Goal: Information Seeking & Learning: Learn about a topic

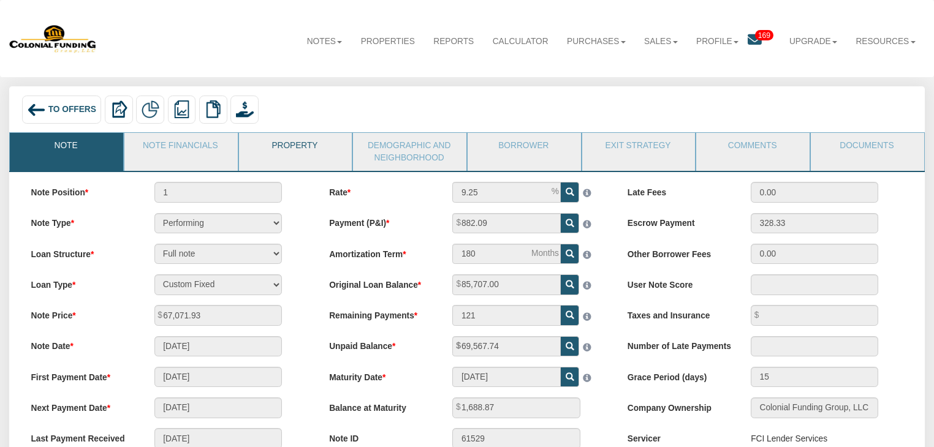
click at [277, 148] on link "Property" at bounding box center [295, 148] width 112 height 31
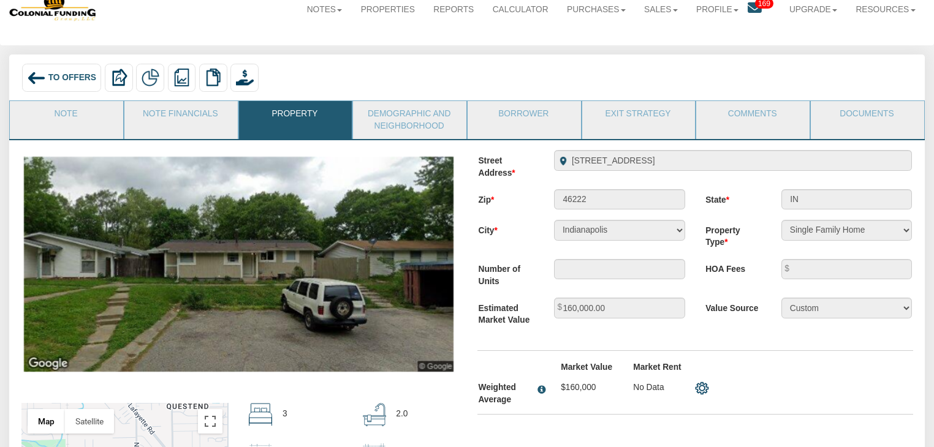
scroll to position [20, 0]
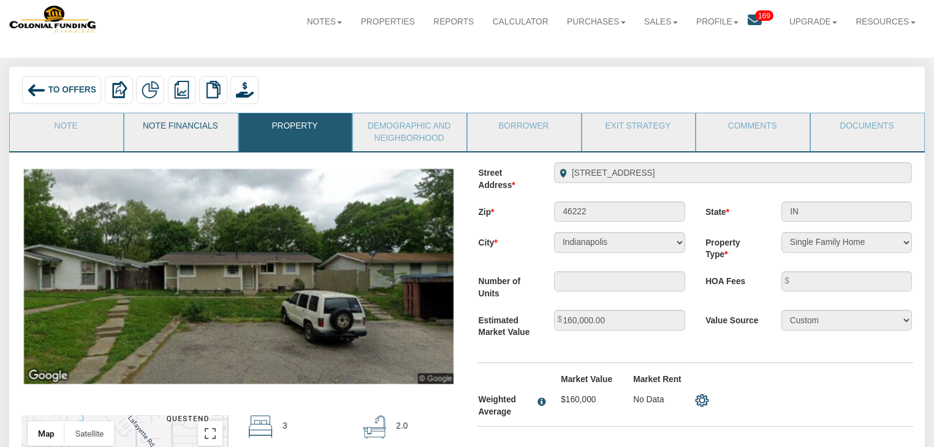
click at [193, 130] on link "Note Financials" at bounding box center [180, 128] width 112 height 31
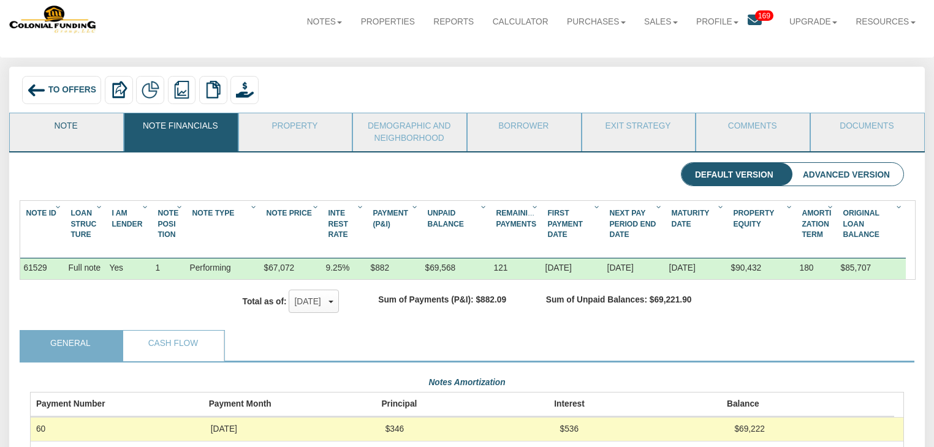
click at [99, 135] on link "Note" at bounding box center [66, 128] width 112 height 31
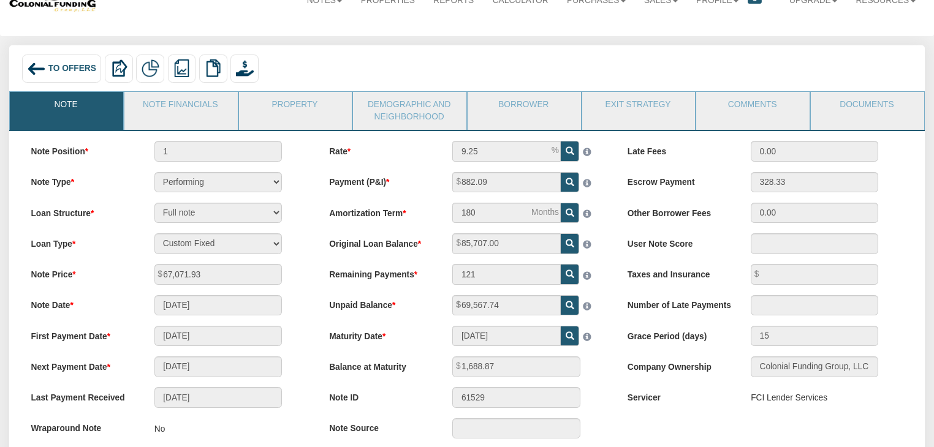
scroll to position [40, 0]
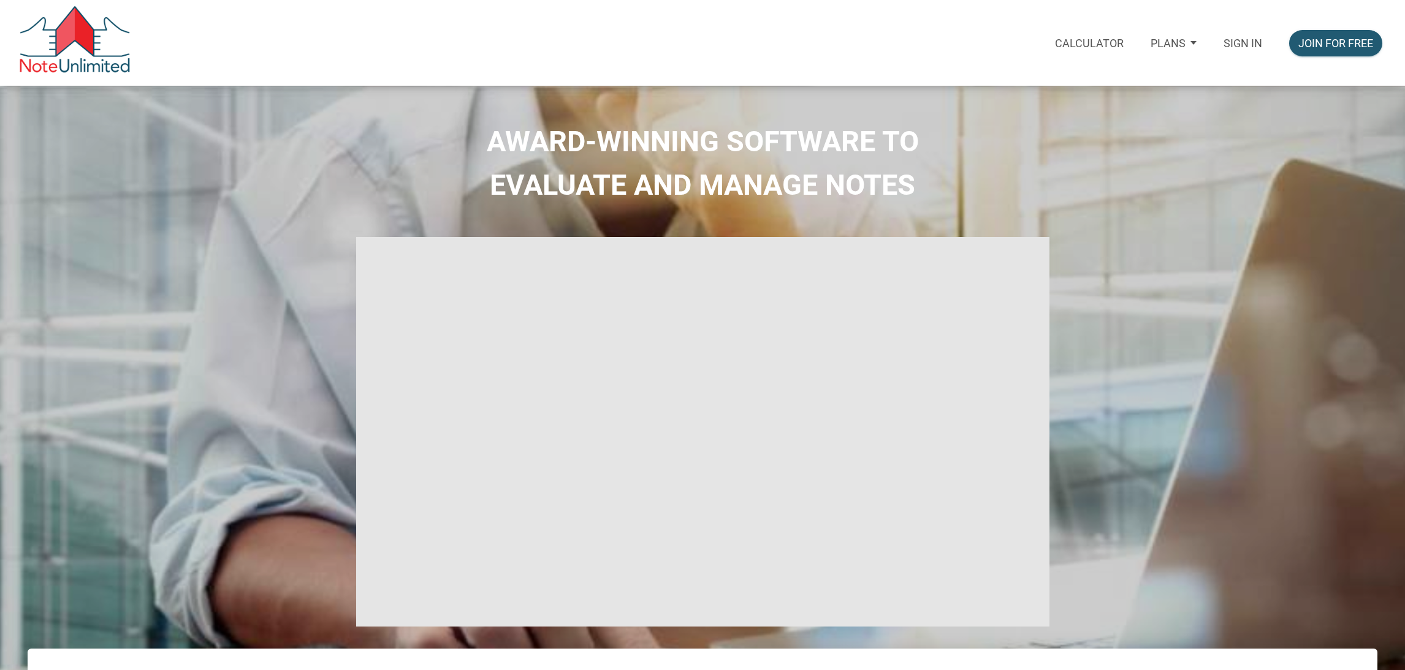
type input "Introduction to new features"
select select
click at [1247, 37] on p "Sign in" at bounding box center [1242, 43] width 39 height 13
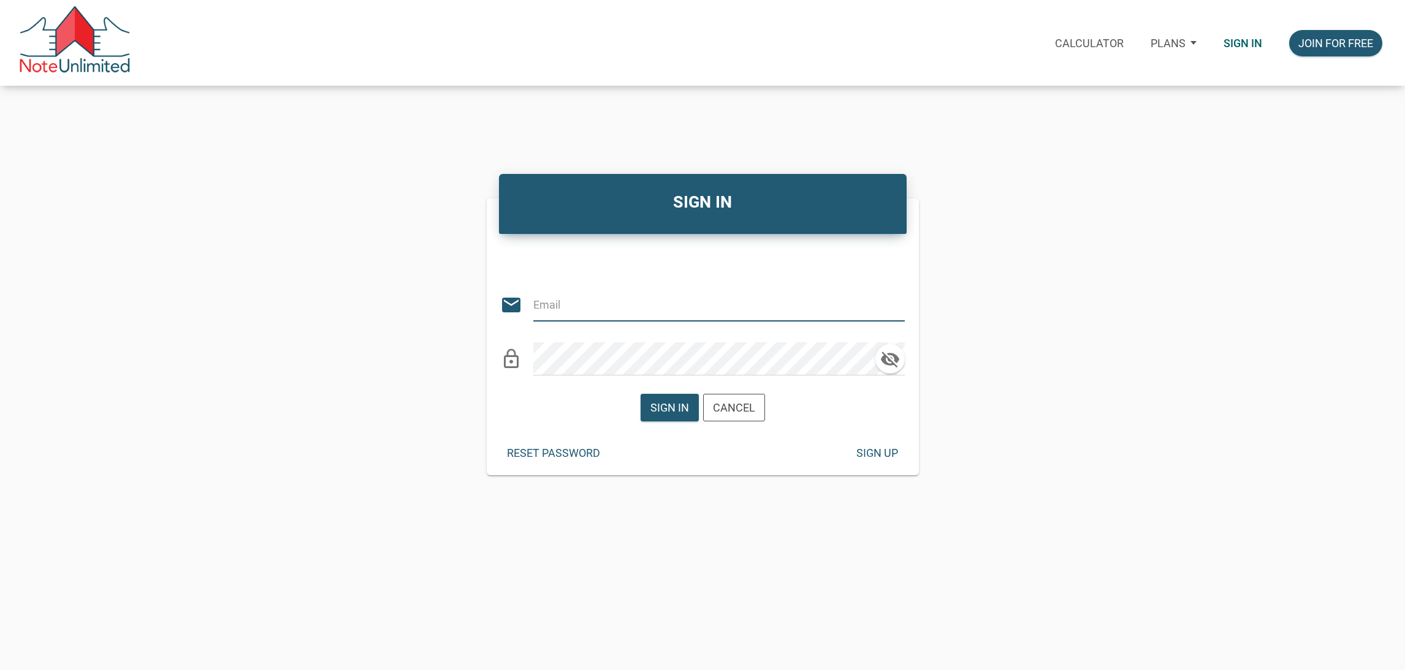
type input "[EMAIL_ADDRESS][DOMAIN_NAME]"
click at [672, 406] on div "Sign in" at bounding box center [669, 408] width 39 height 17
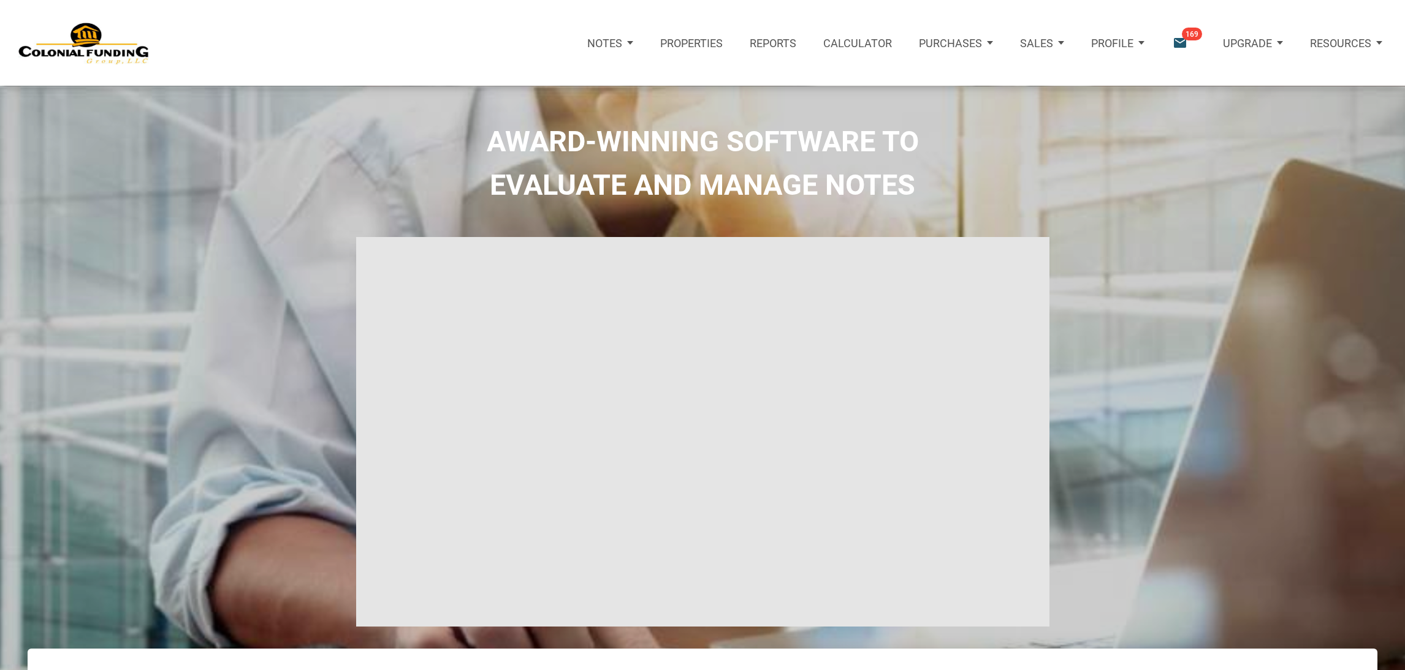
type input "Introduction to new features"
select select
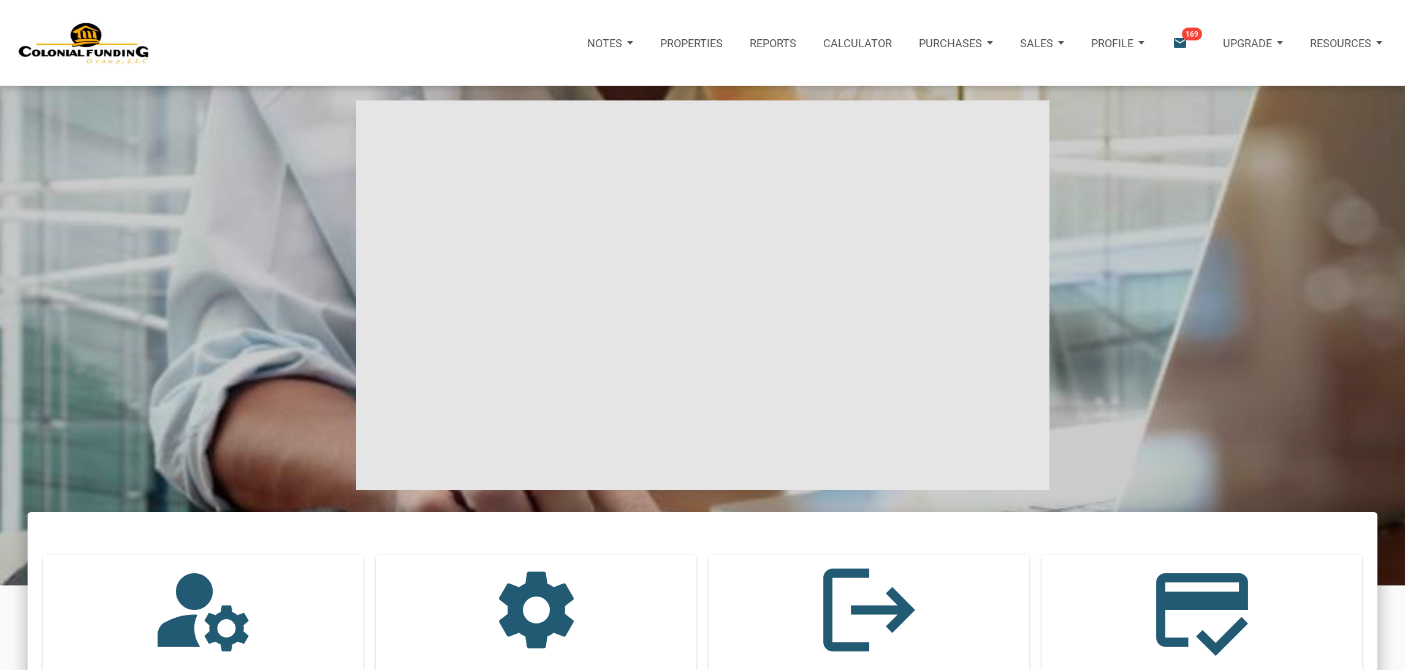
scroll to position [105, 0]
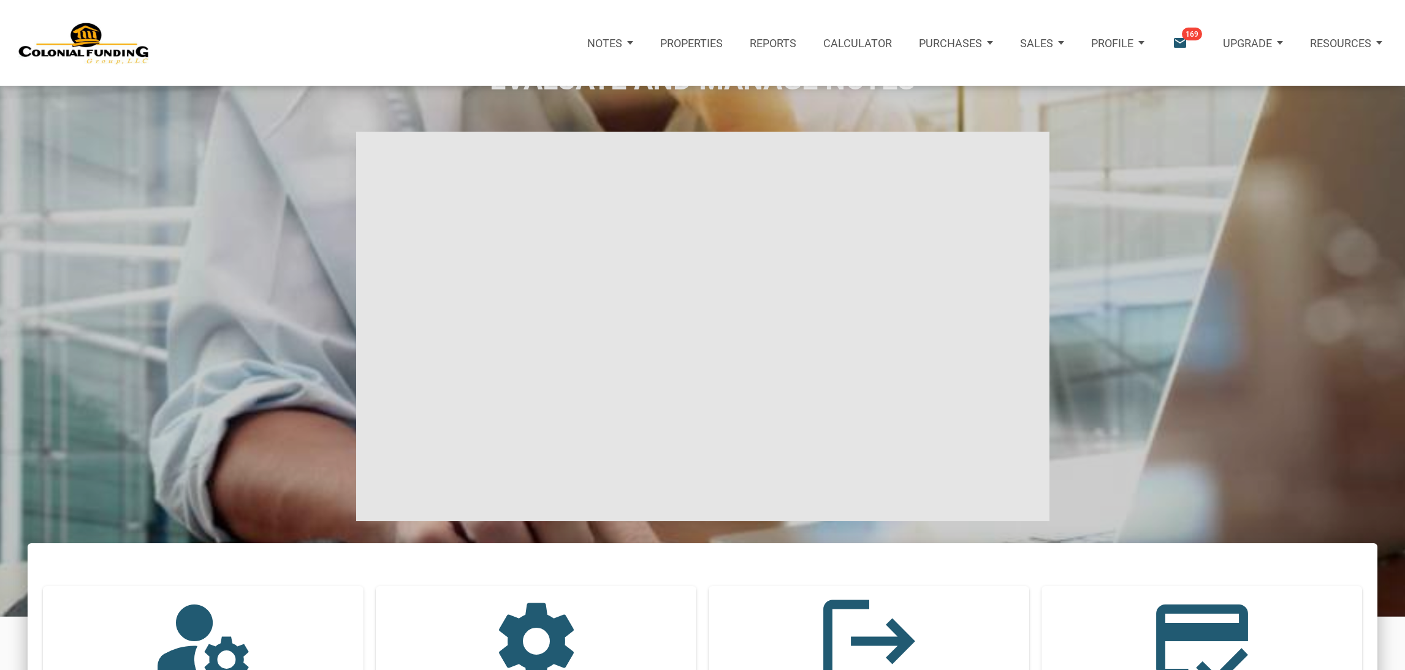
click at [1185, 38] on span "169" at bounding box center [1191, 34] width 20 height 13
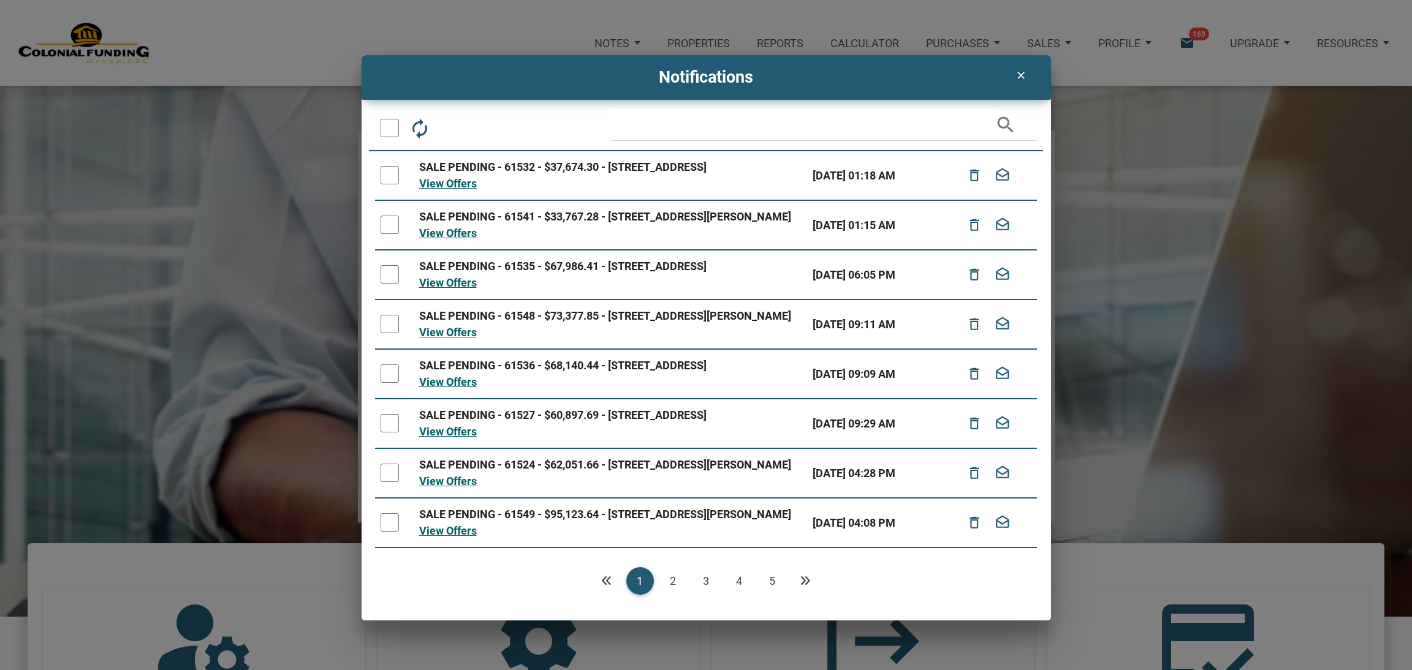
click at [631, 162] on div "SALE PENDING - 61532 - $37,674.30 - 341 N Addison St, Indianapolis, IN, 46222" at bounding box center [610, 167] width 383 height 17
click at [431, 190] on link "View Offers" at bounding box center [448, 183] width 58 height 13
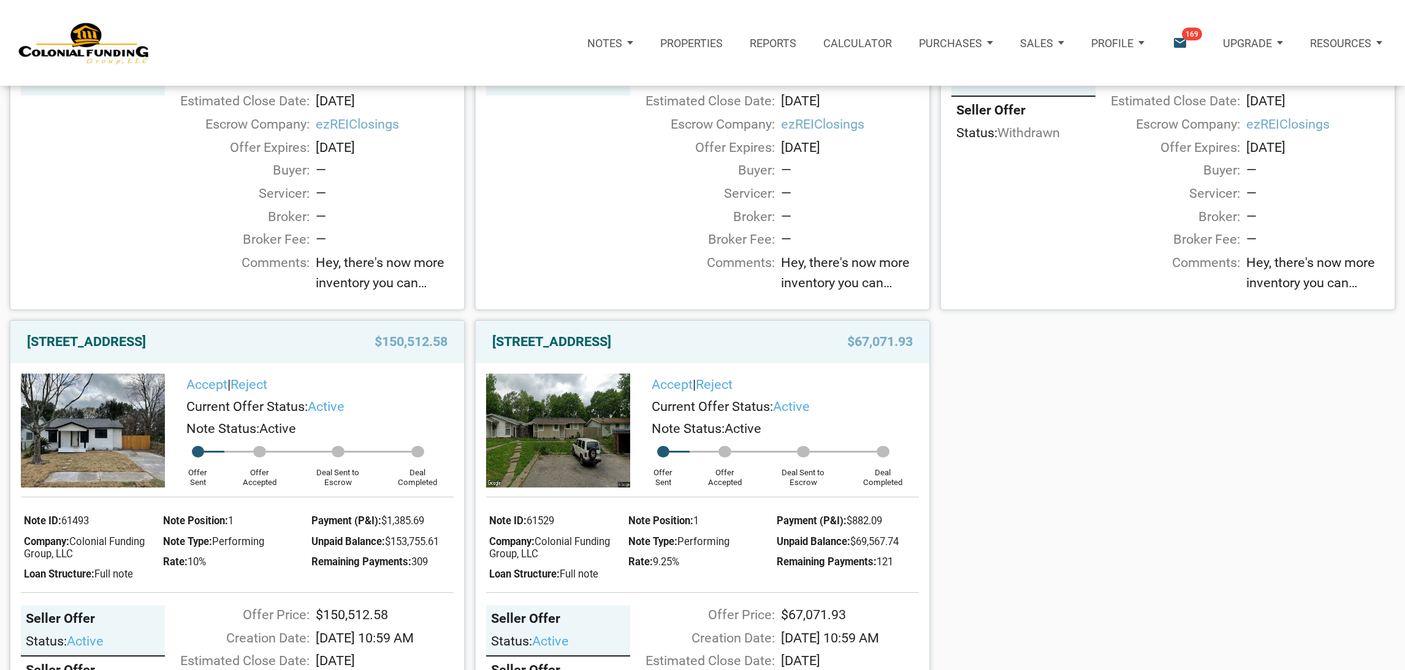
scroll to position [1030, 0]
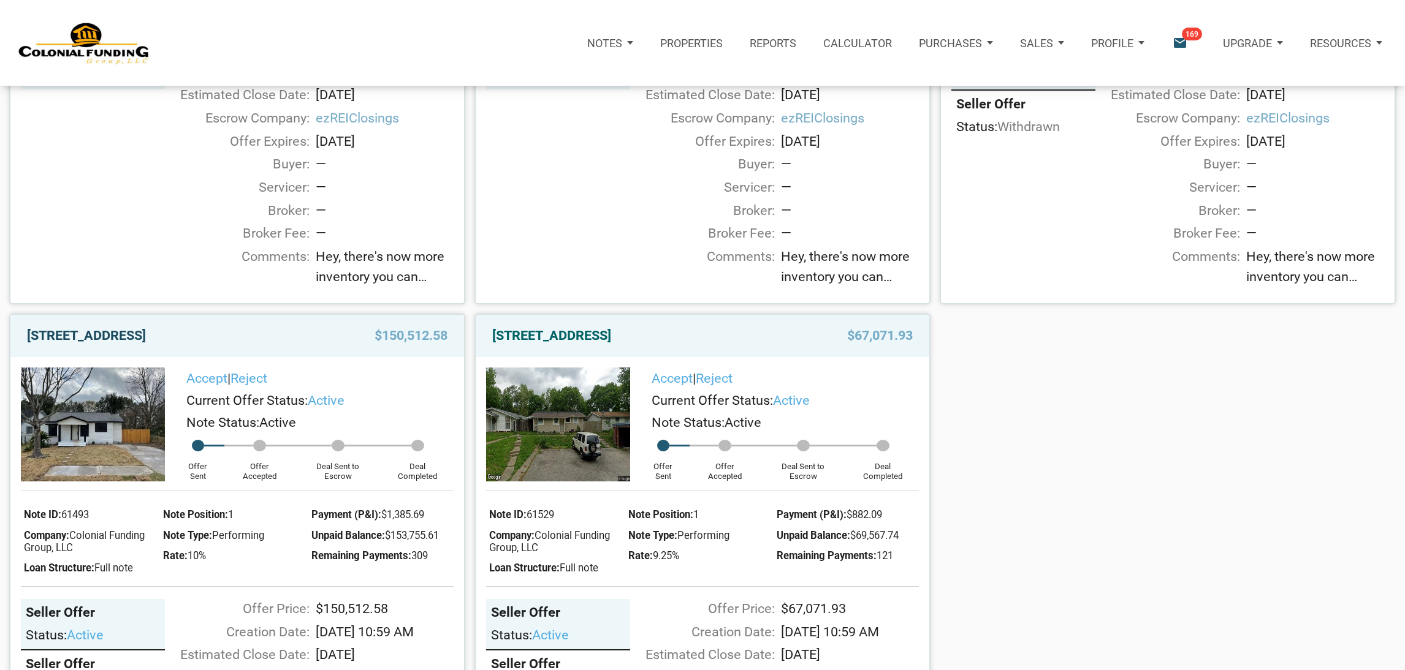
click at [130, 341] on link "712 Ave M, S. Houston, TX, 77587" at bounding box center [86, 336] width 119 height 22
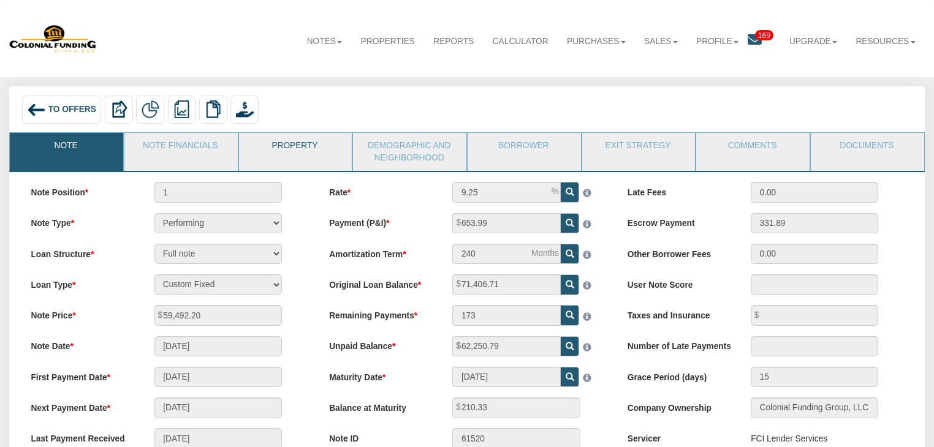
click at [276, 145] on link "Property" at bounding box center [295, 148] width 112 height 31
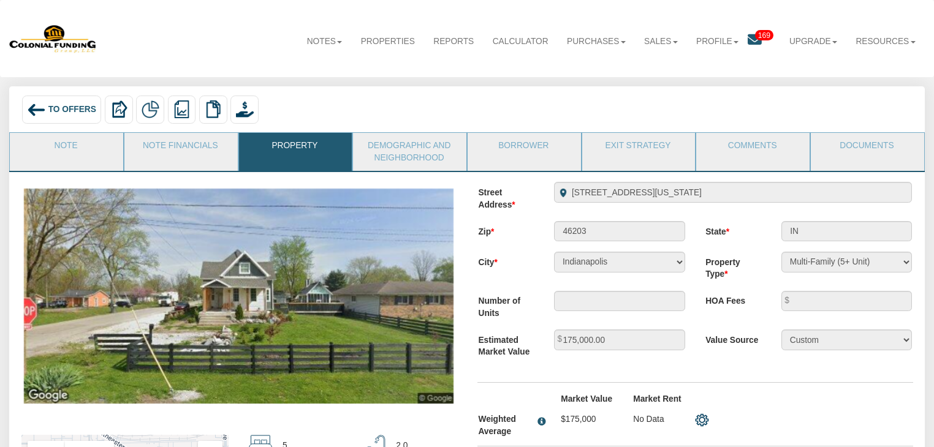
click at [759, 42] on link "169" at bounding box center [764, 41] width 32 height 31
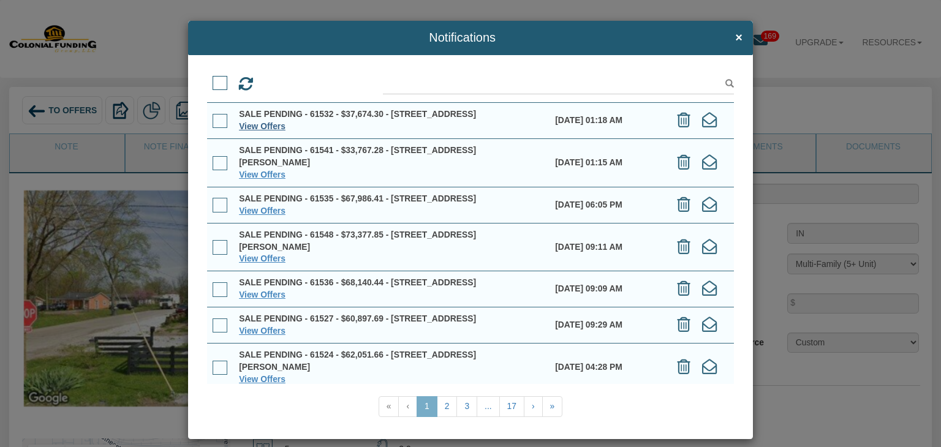
click at [254, 131] on link "View Offers" at bounding box center [262, 126] width 47 height 10
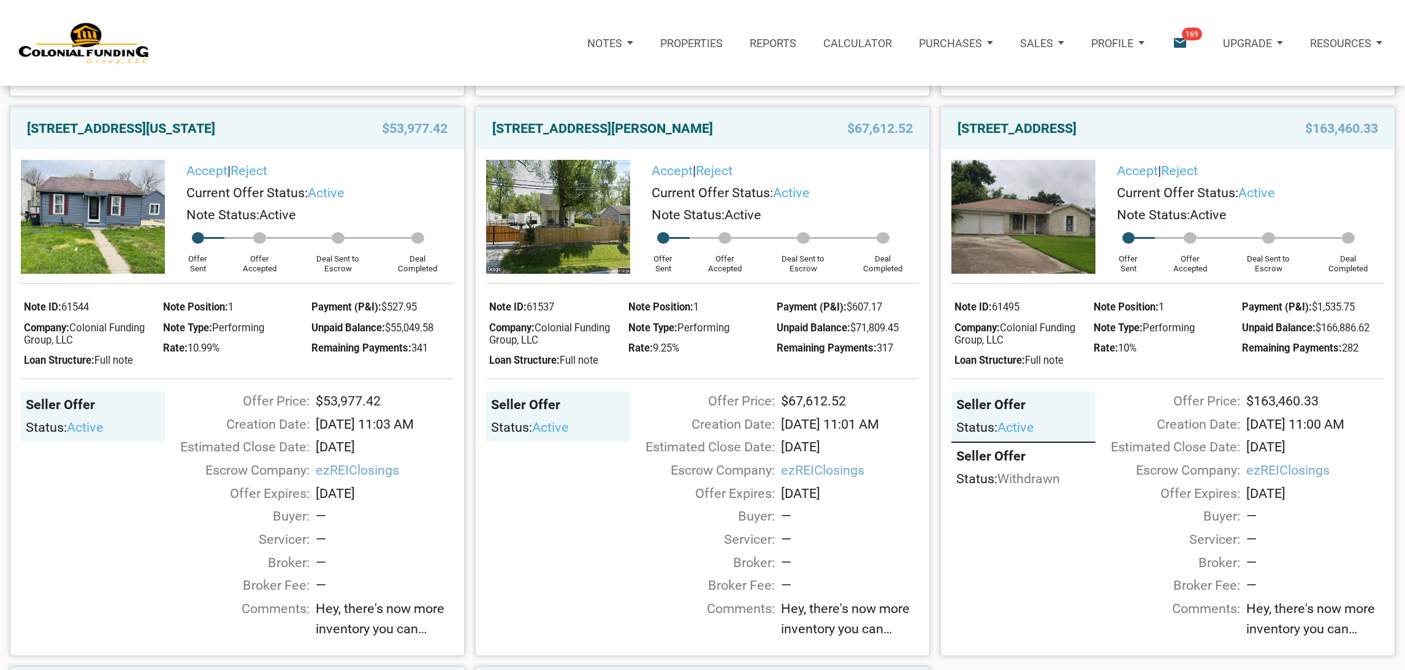
scroll to position [661, 0]
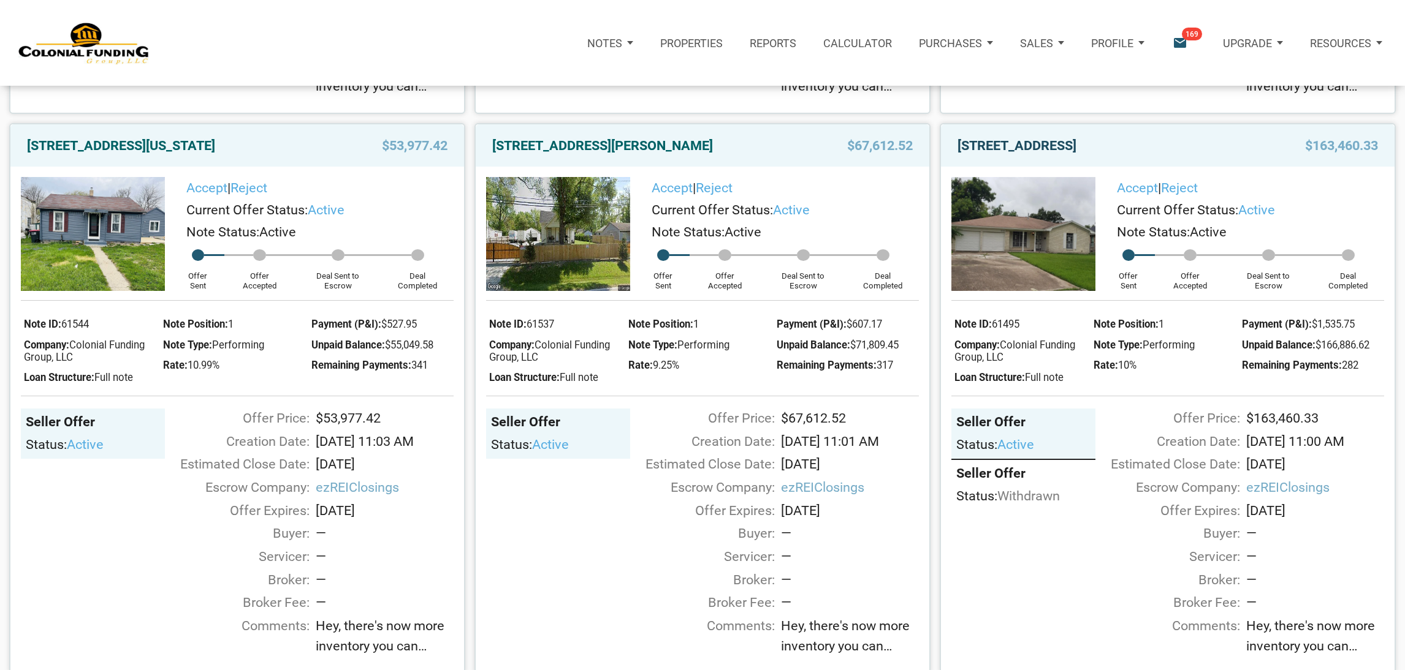
click at [1076, 143] on link "7118 Heron, Houston, TX, 77087" at bounding box center [1016, 146] width 119 height 22
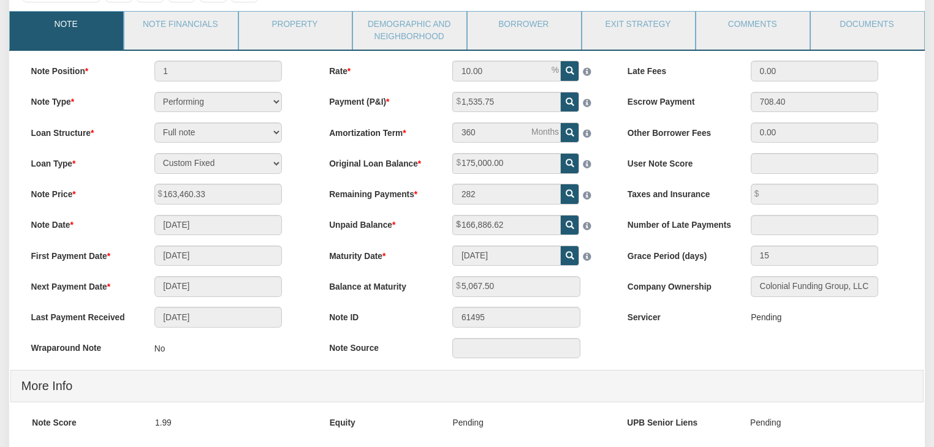
scroll to position [119, 0]
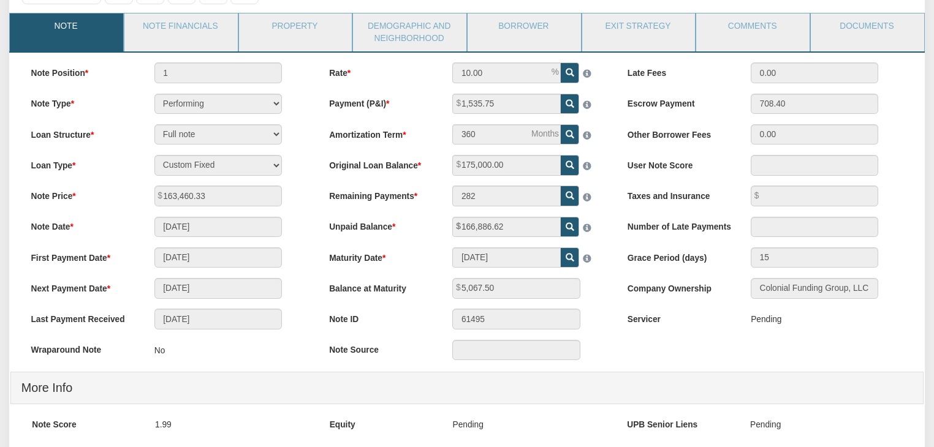
click at [300, 45] on li "Property" at bounding box center [295, 32] width 115 height 38
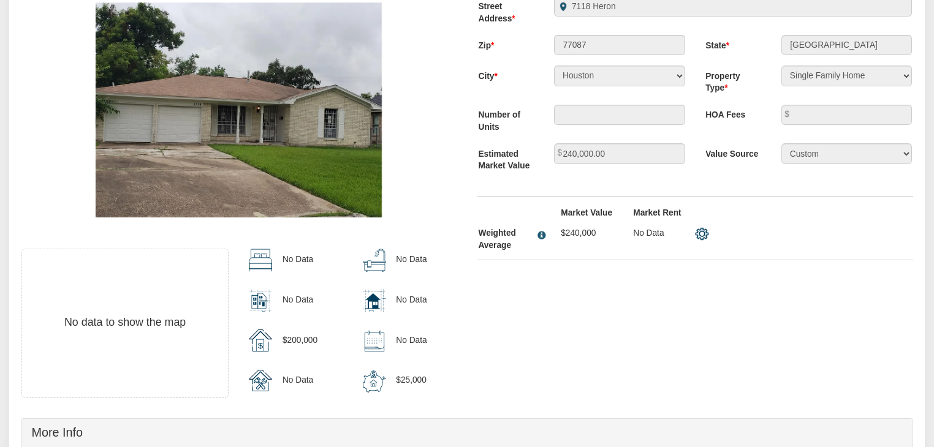
scroll to position [0, 0]
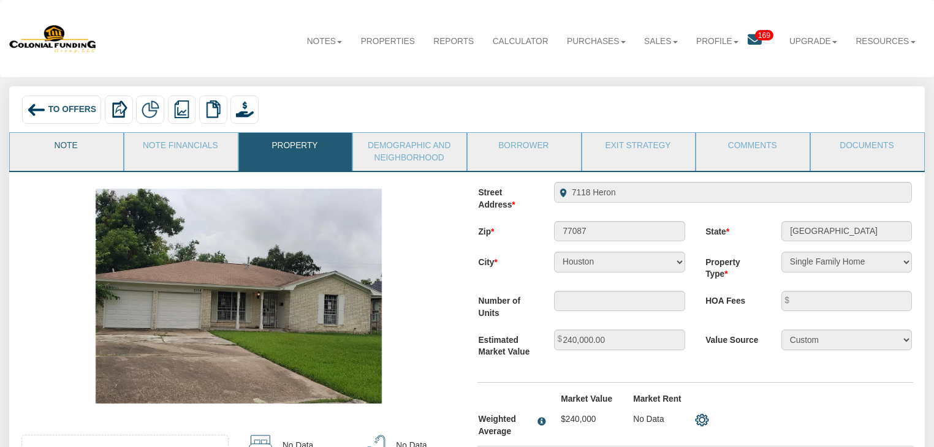
click at [74, 151] on link "Note" at bounding box center [66, 148] width 112 height 31
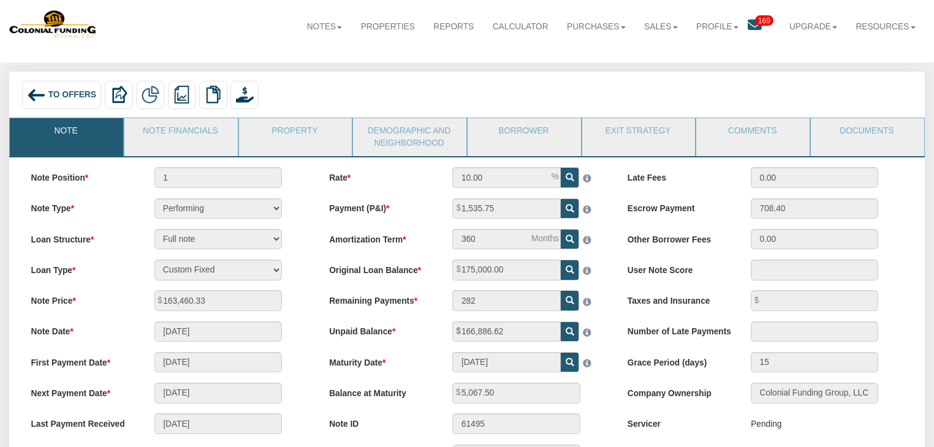
scroll to position [16, 0]
